Goal: Task Accomplishment & Management: Use online tool/utility

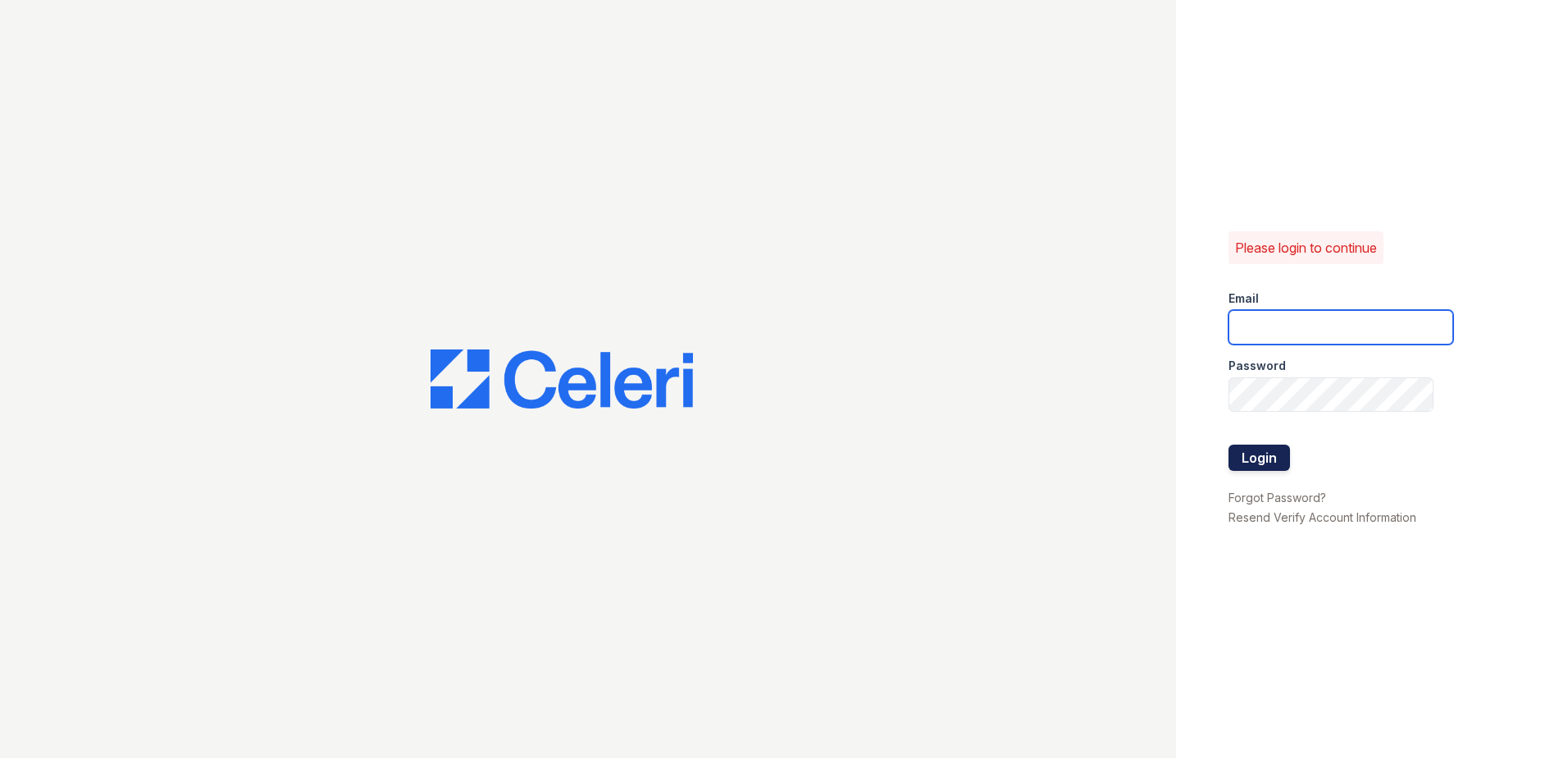
type input "[EMAIL_ADDRESS][DOMAIN_NAME]"
click at [1237, 455] on button "Login" at bounding box center [1259, 458] width 62 height 27
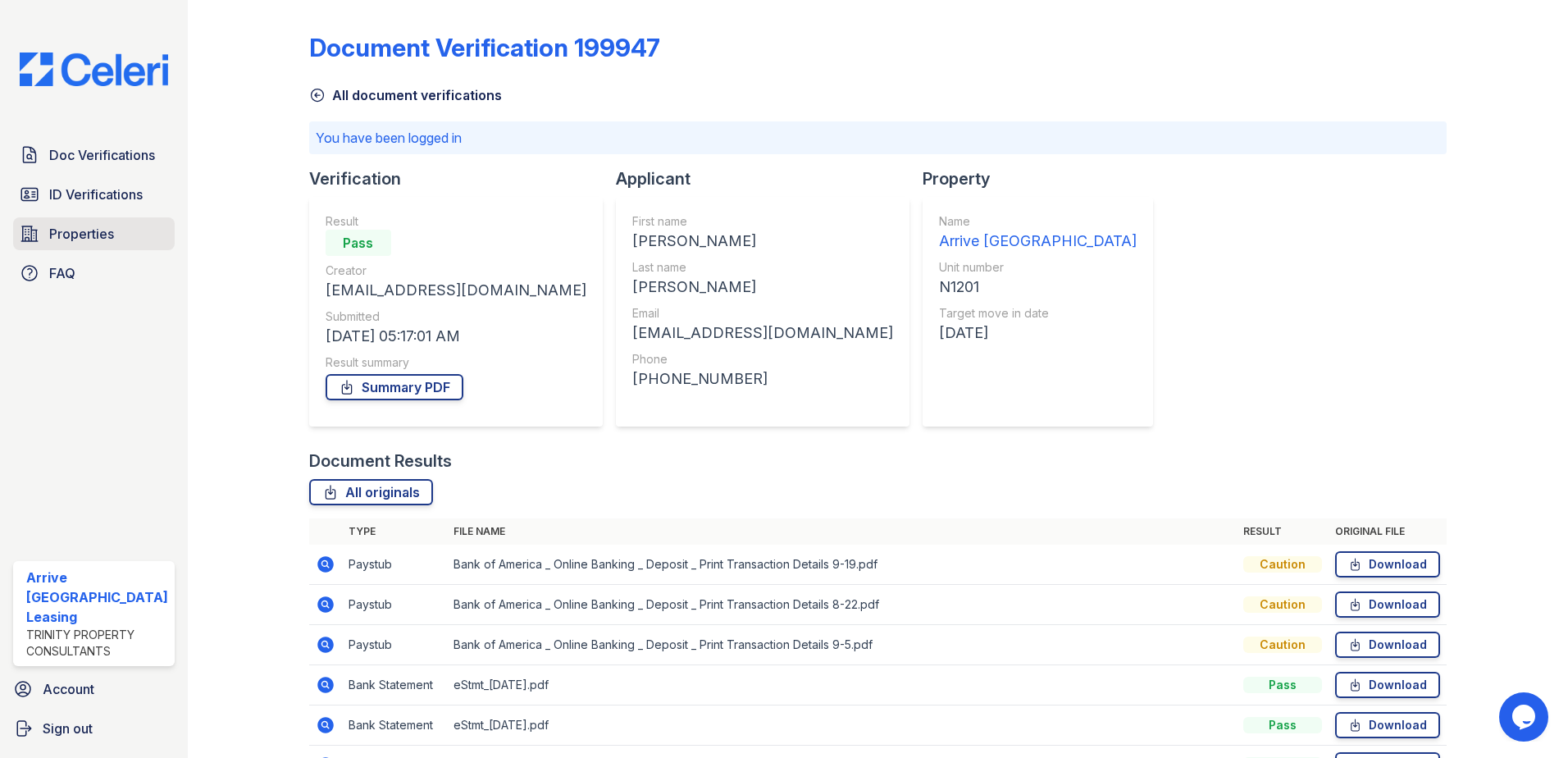
click at [95, 229] on span "Properties" at bounding box center [81, 233] width 64 height 20
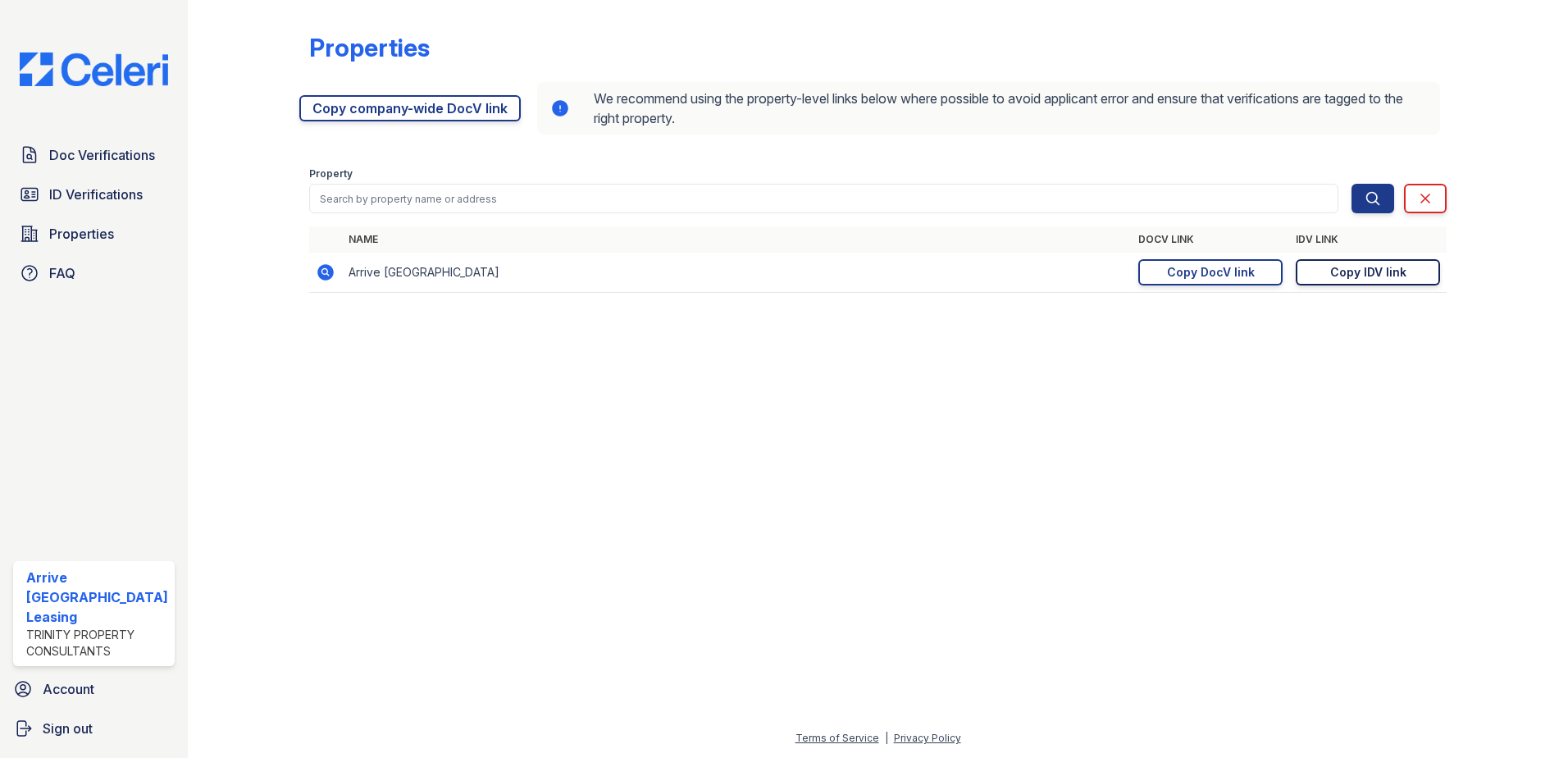
click at [1326, 276] on link "Copy IDV link Copy link" at bounding box center [1368, 272] width 144 height 27
